Goal: Task Accomplishment & Management: Manage account settings

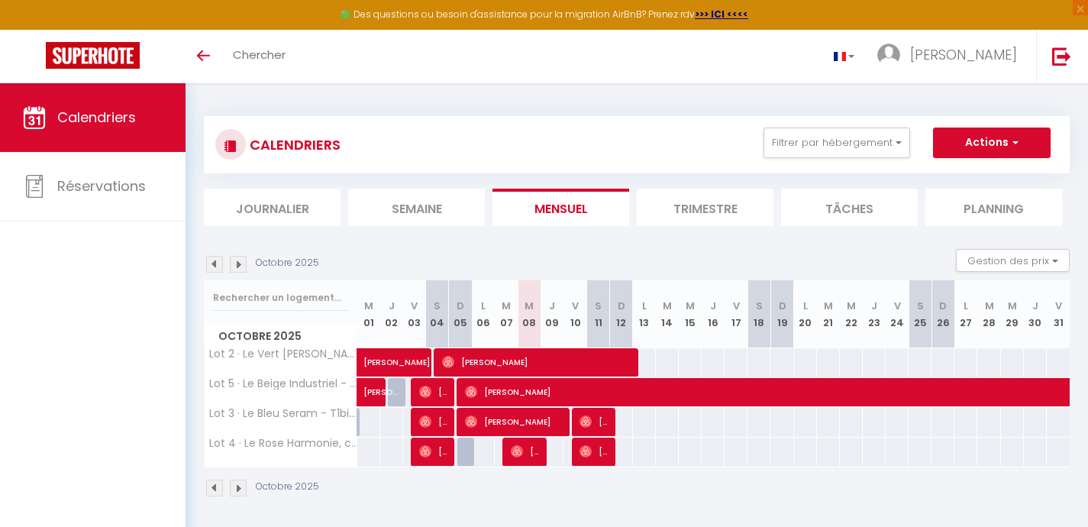
select select
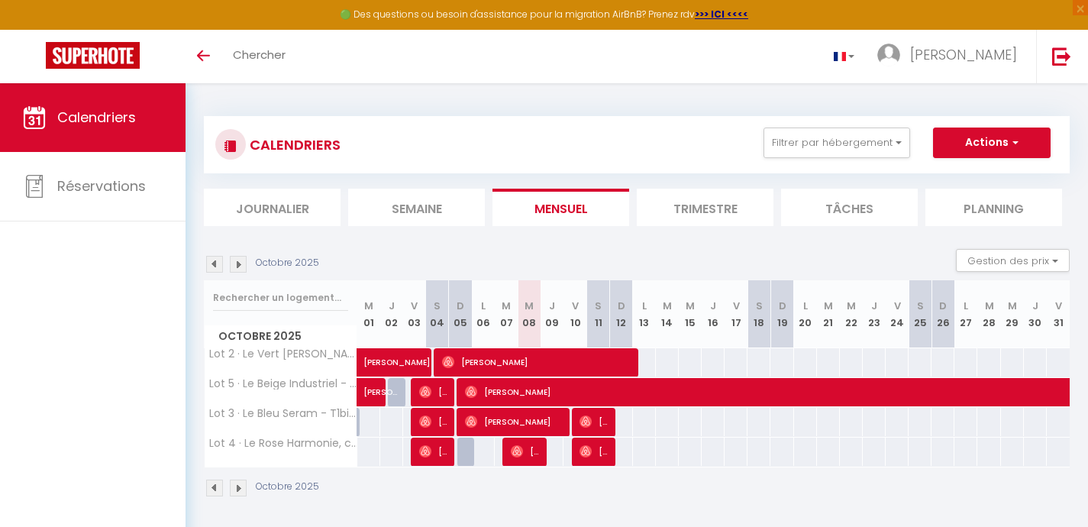
scroll to position [83, 0]
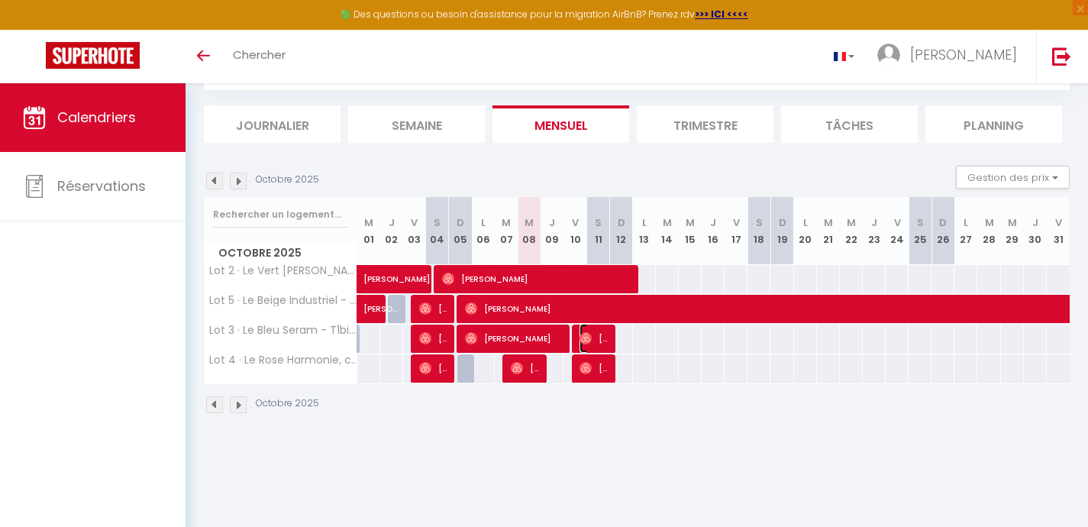
click at [599, 335] on span "[PERSON_NAME]" at bounding box center [595, 338] width 31 height 29
select select "OK"
select select "0"
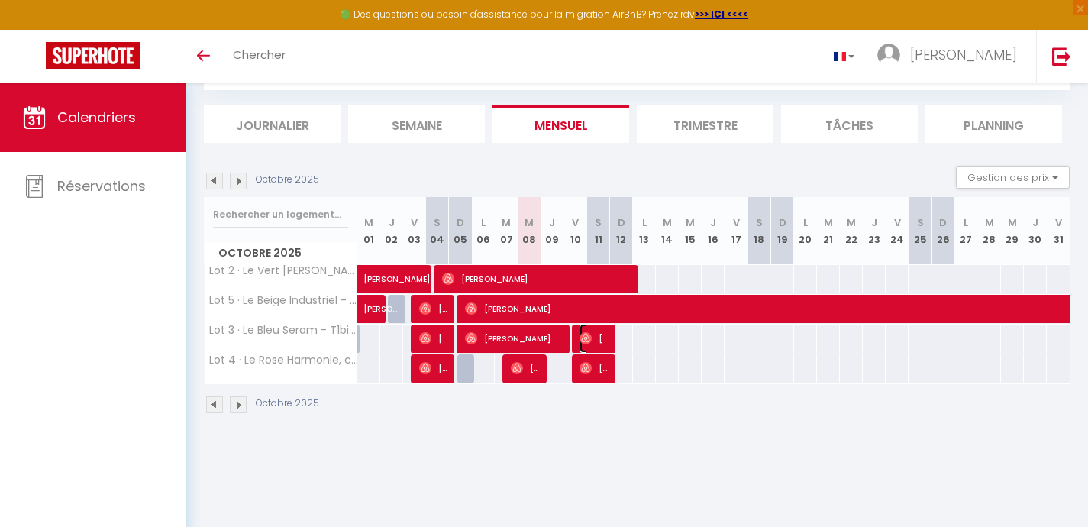
select select "1"
select select
